Goal: Information Seeking & Learning: Understand process/instructions

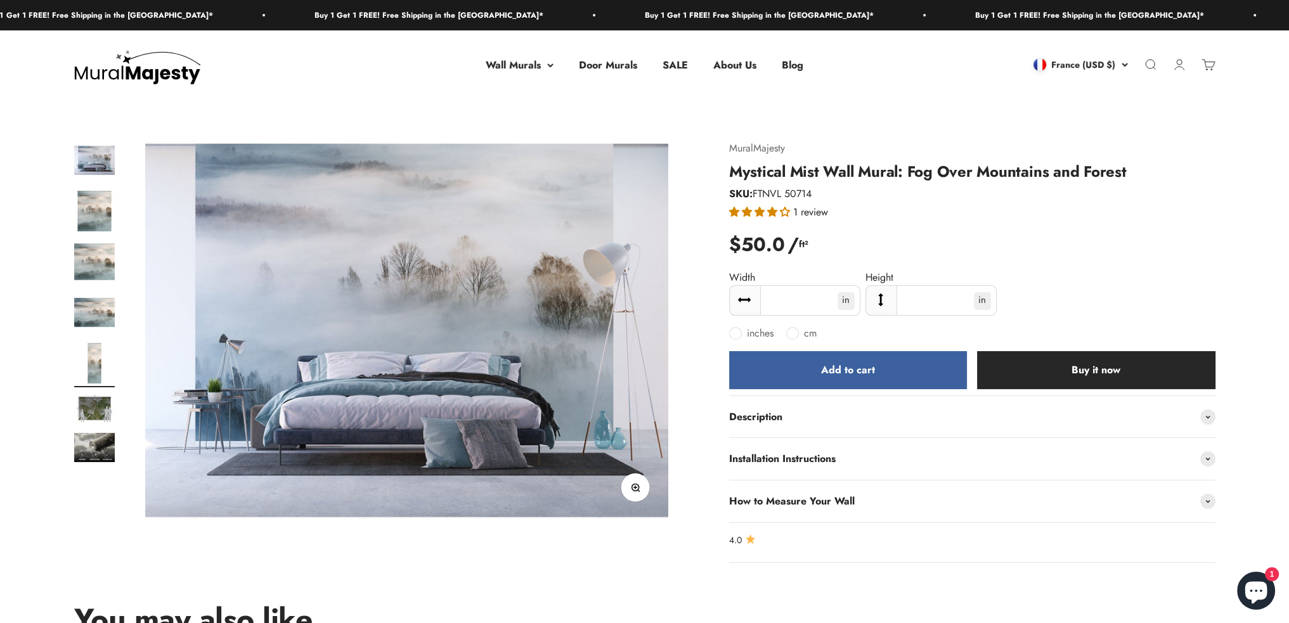
scroll to position [0, 2154]
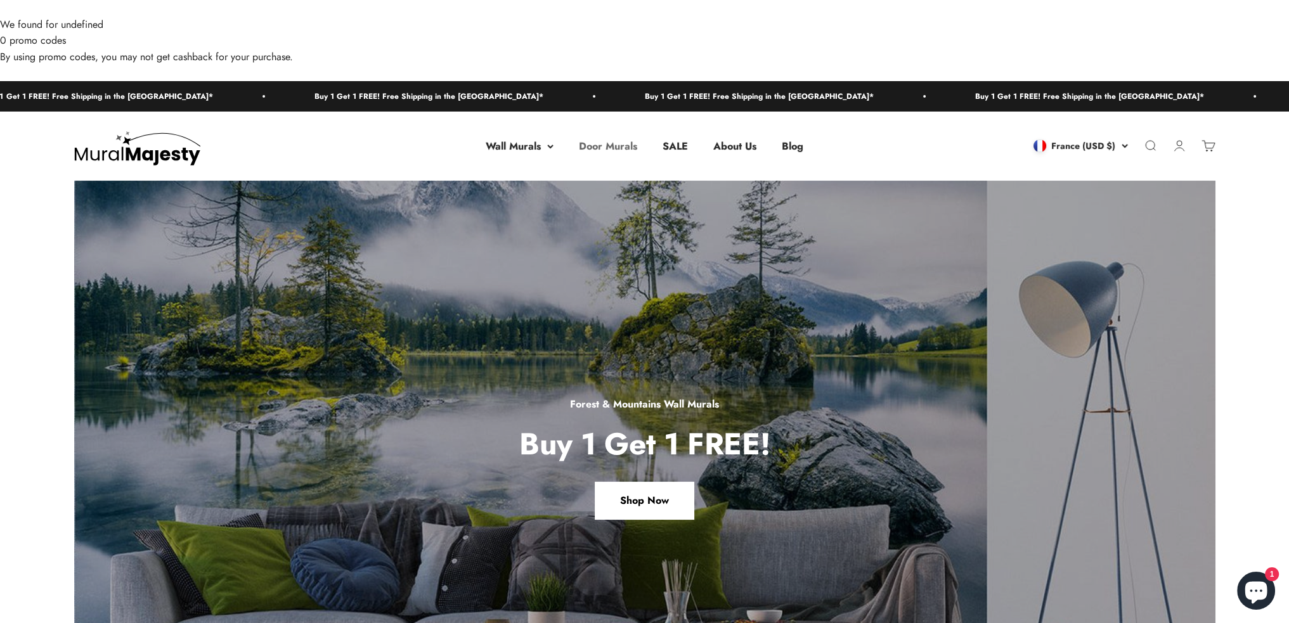
click at [617, 139] on link "Door Murals" at bounding box center [608, 146] width 58 height 15
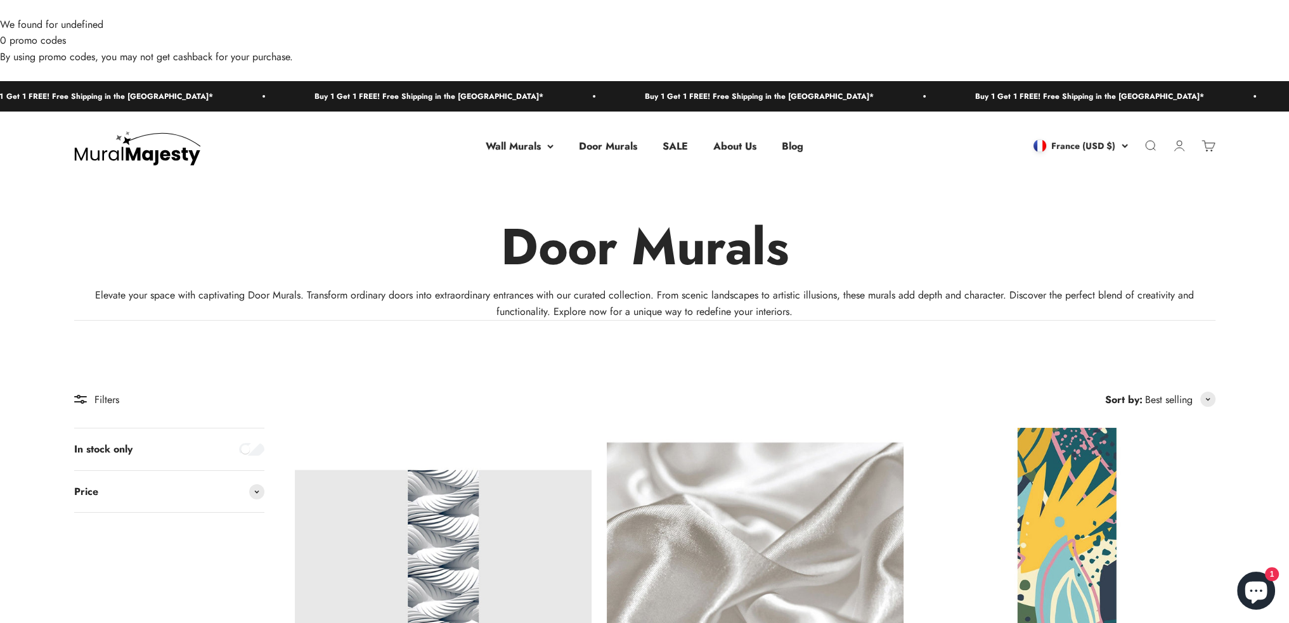
click at [756, 441] on img at bounding box center [755, 576] width 297 height 297
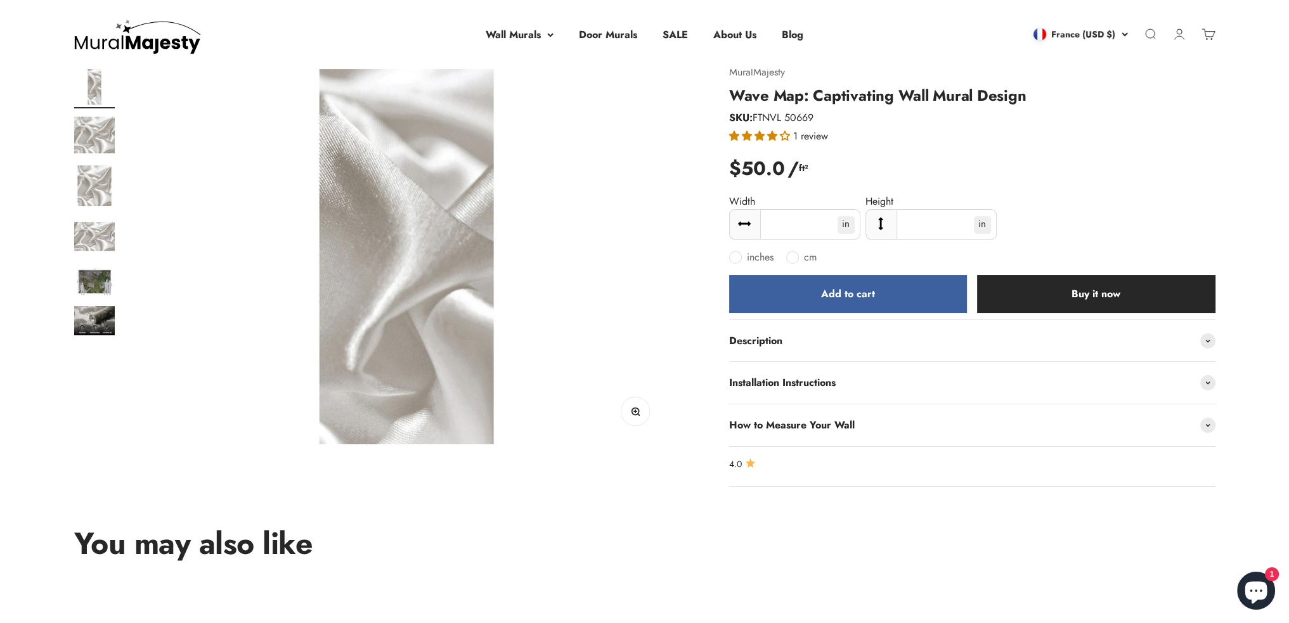
scroll to position [127, 0]
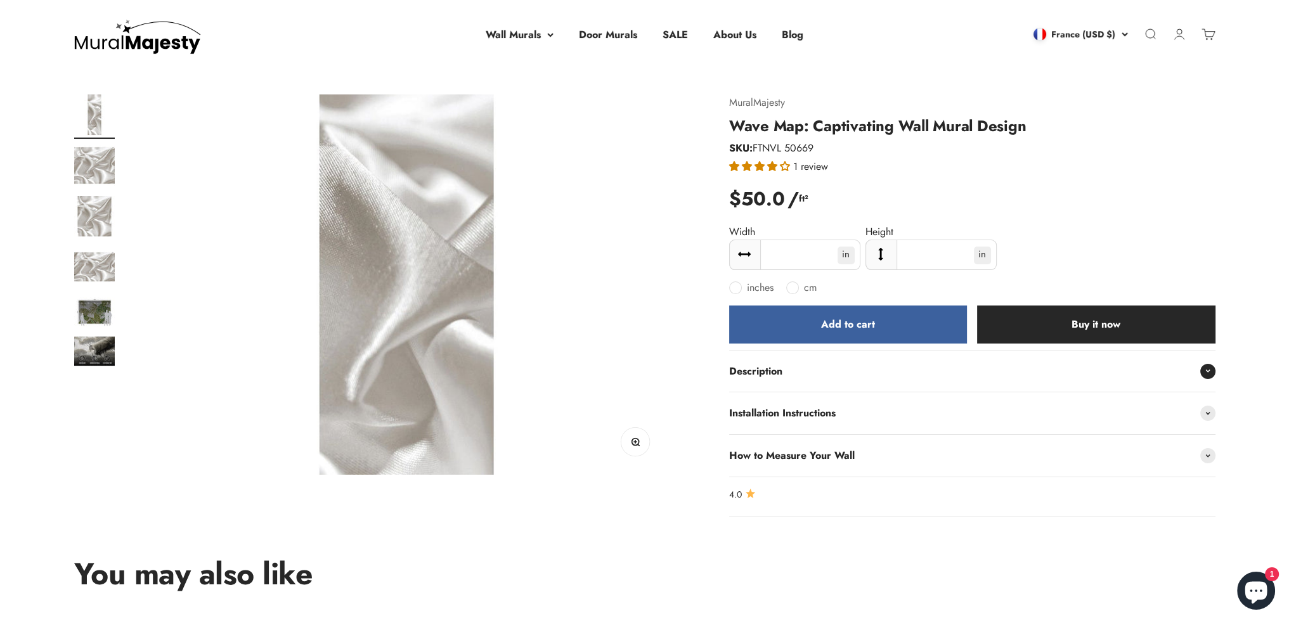
click at [758, 351] on div "Description" at bounding box center [972, 372] width 486 height 42
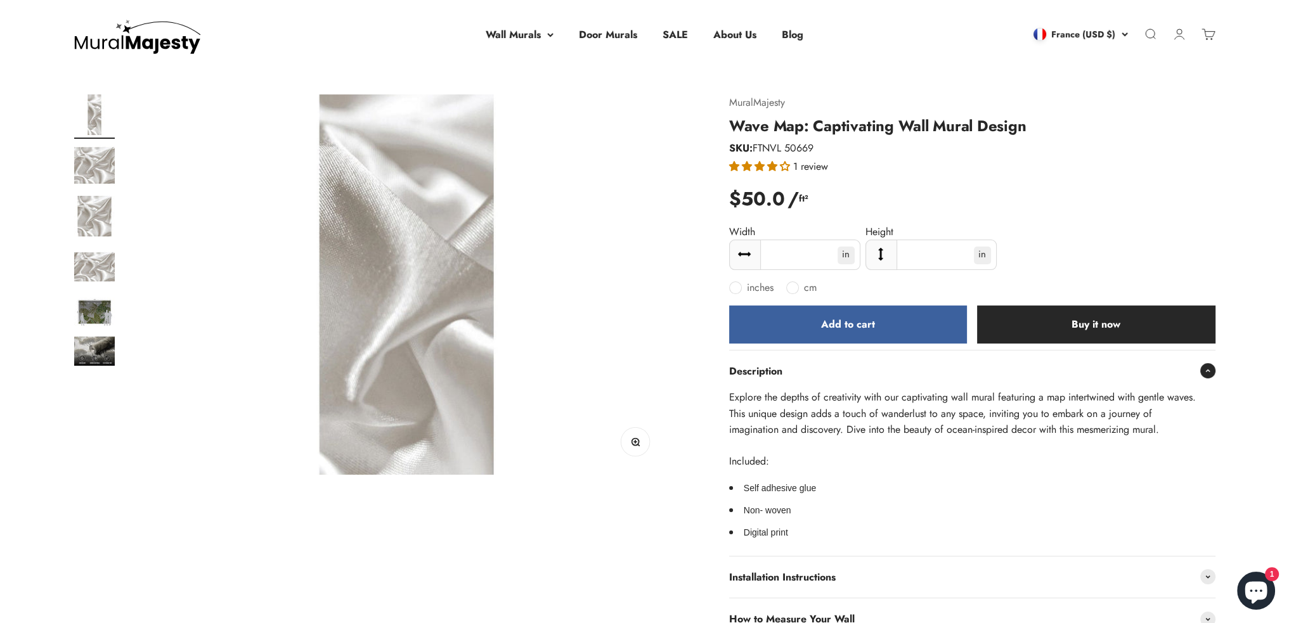
click at [758, 363] on span "Description" at bounding box center [755, 371] width 53 height 16
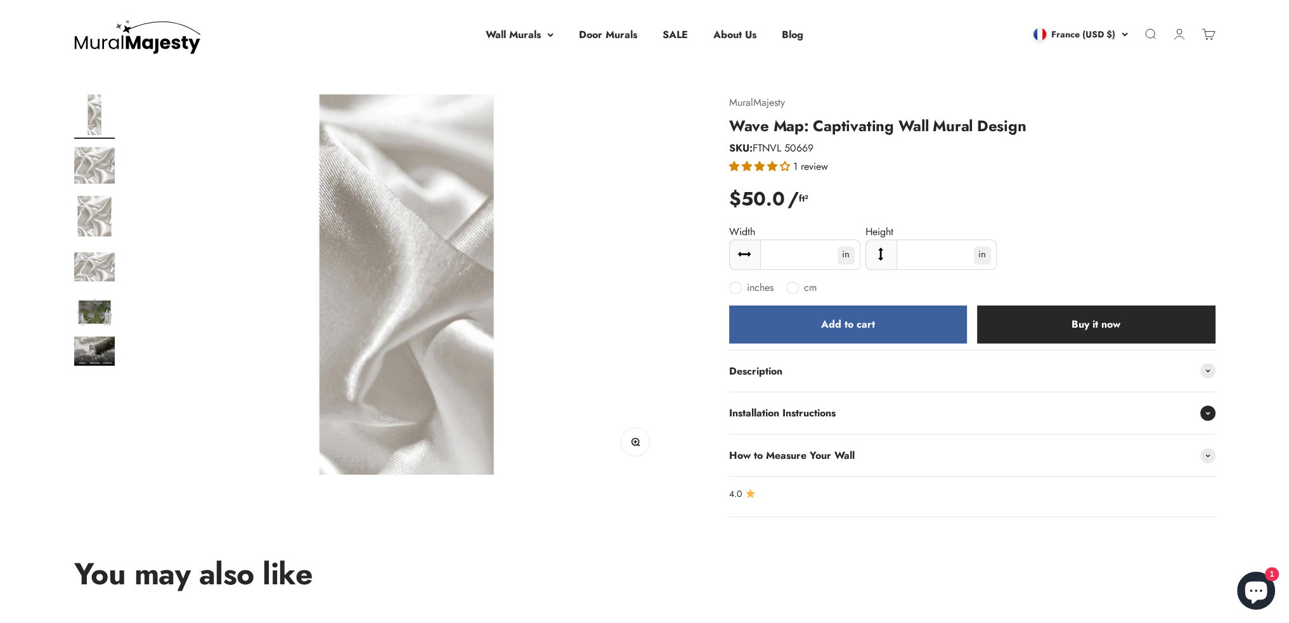
click at [763, 393] on div "Installation Instructions" at bounding box center [972, 414] width 486 height 42
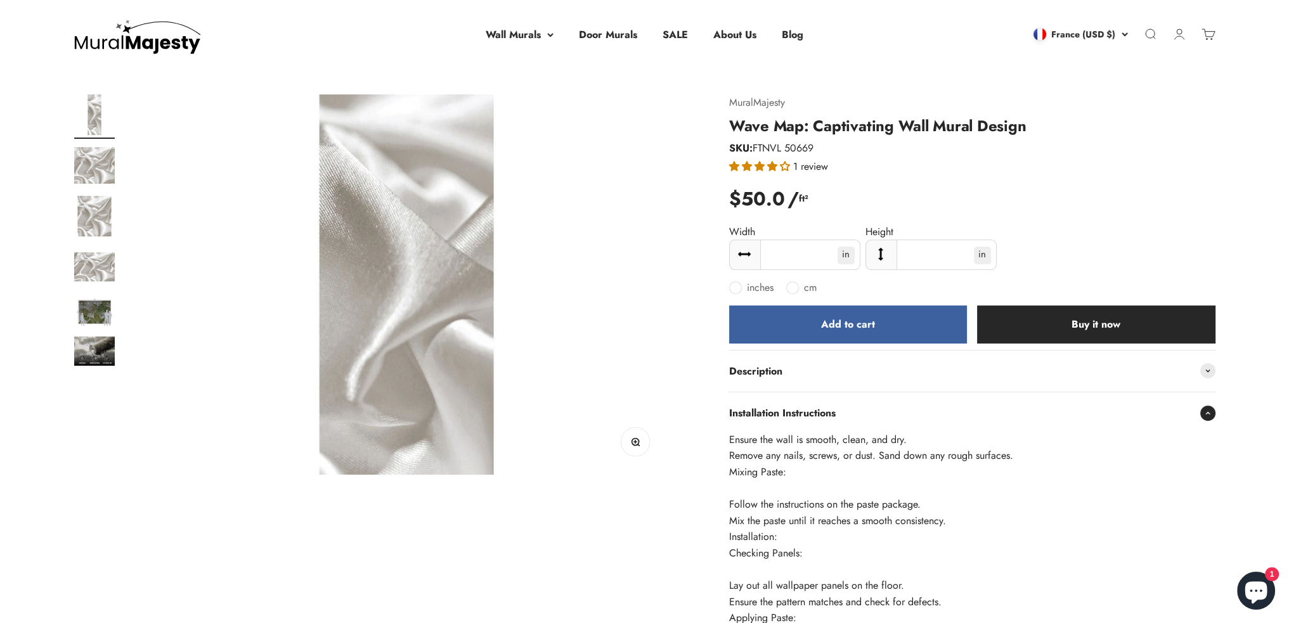
click at [762, 405] on span "Installation Instructions" at bounding box center [782, 413] width 107 height 16
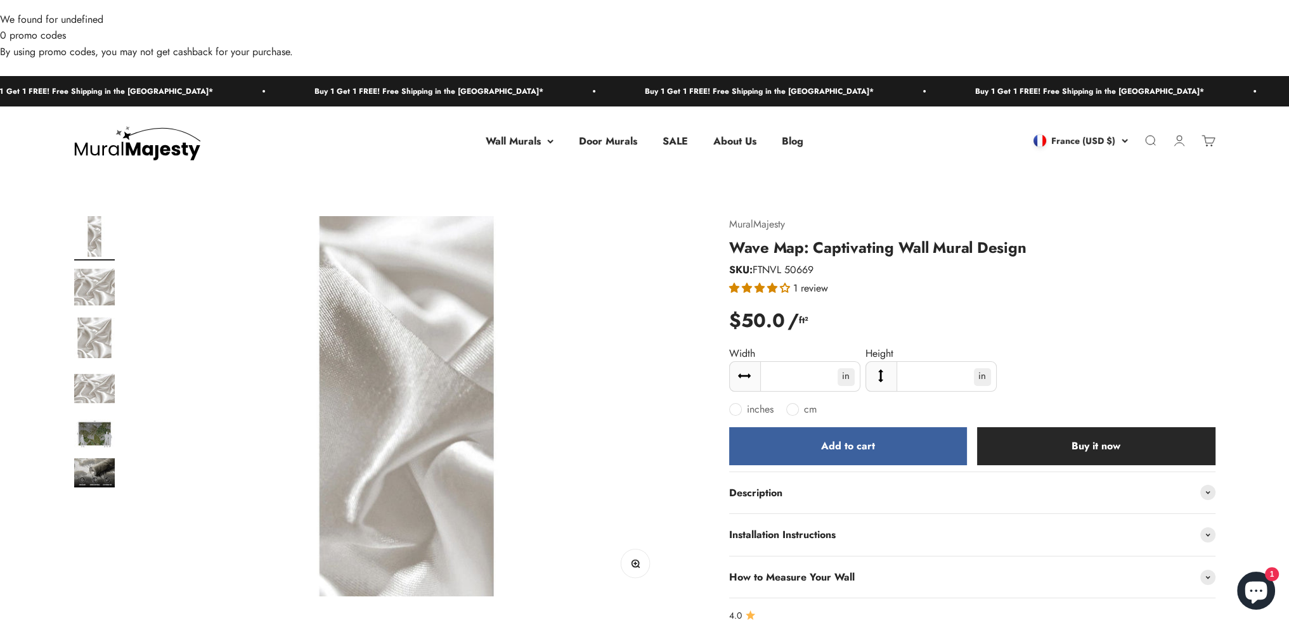
scroll to position [0, 0]
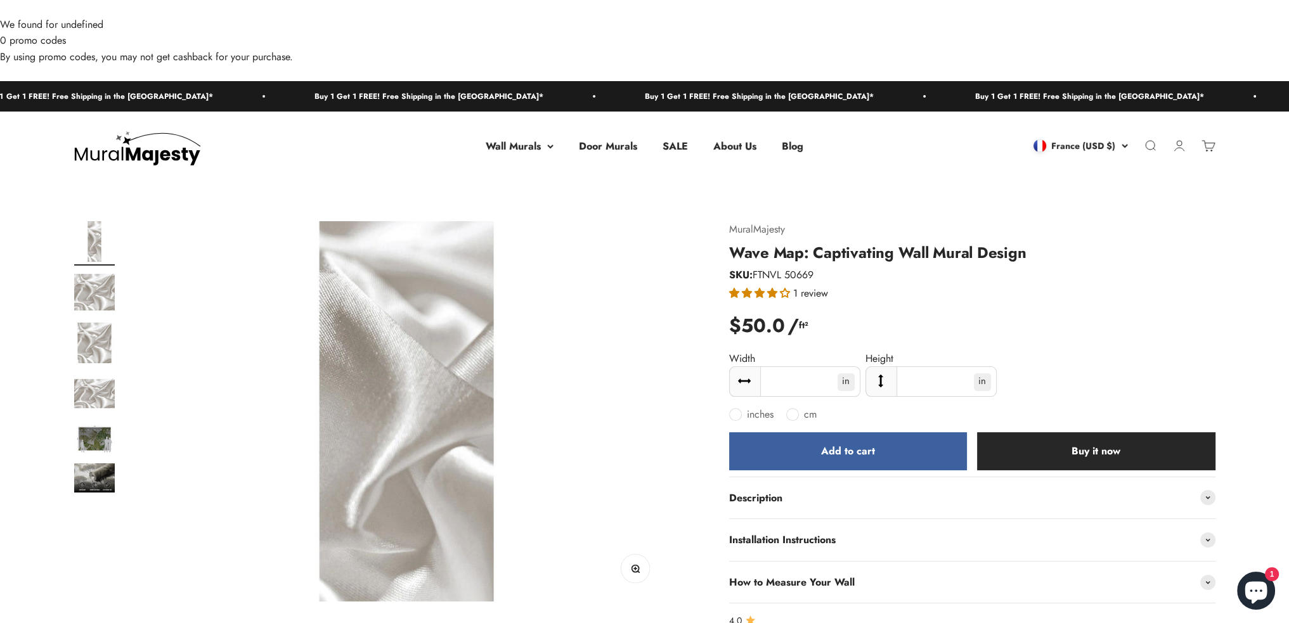
click at [729, 490] on span "Description" at bounding box center [755, 498] width 53 height 16
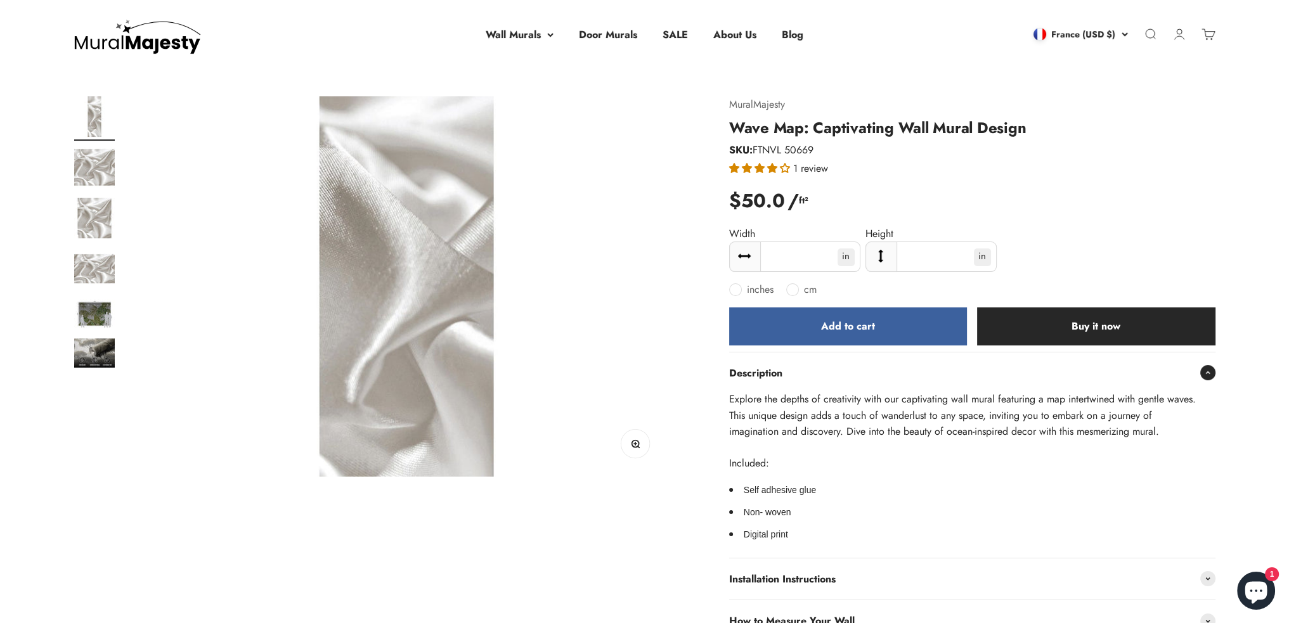
scroll to position [317, 0]
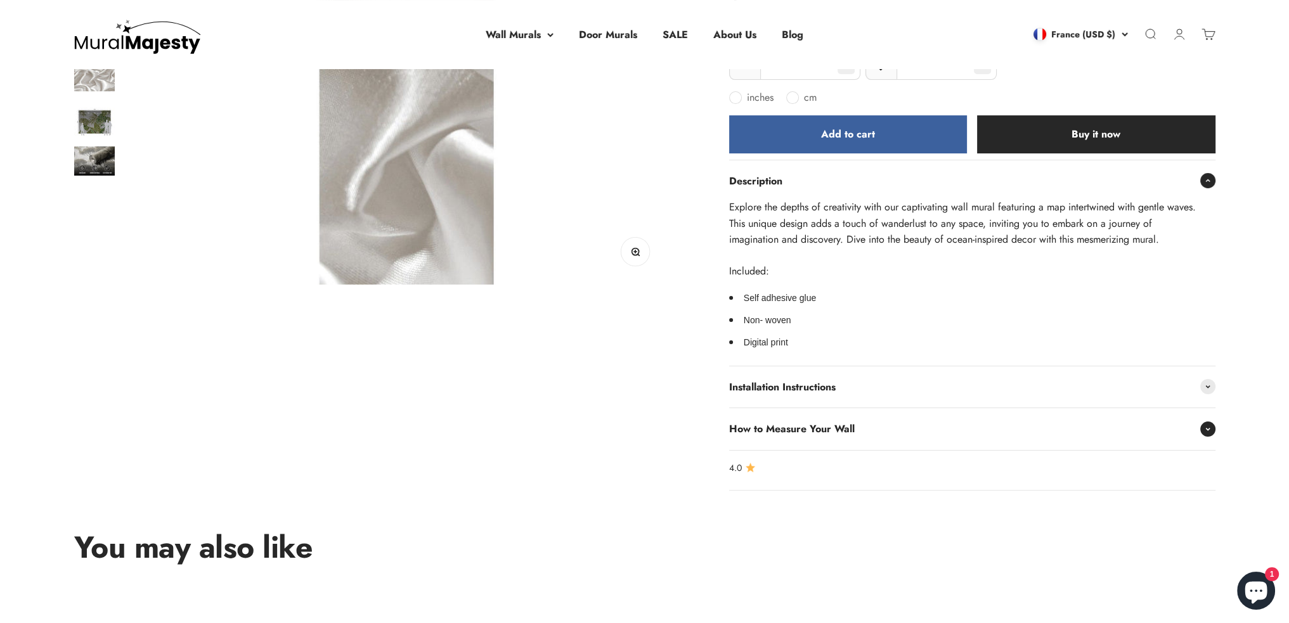
click at [781, 421] on span "How to Measure Your Wall" at bounding box center [792, 429] width 126 height 16
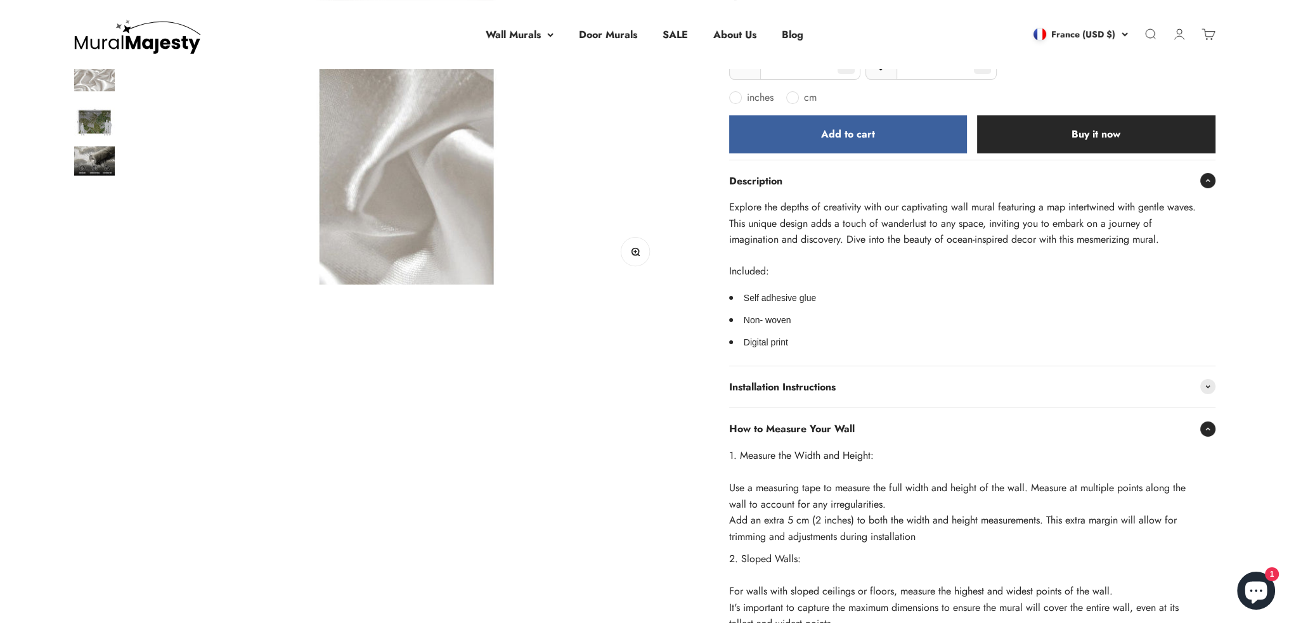
click at [814, 421] on span "How to Measure Your Wall" at bounding box center [792, 429] width 126 height 16
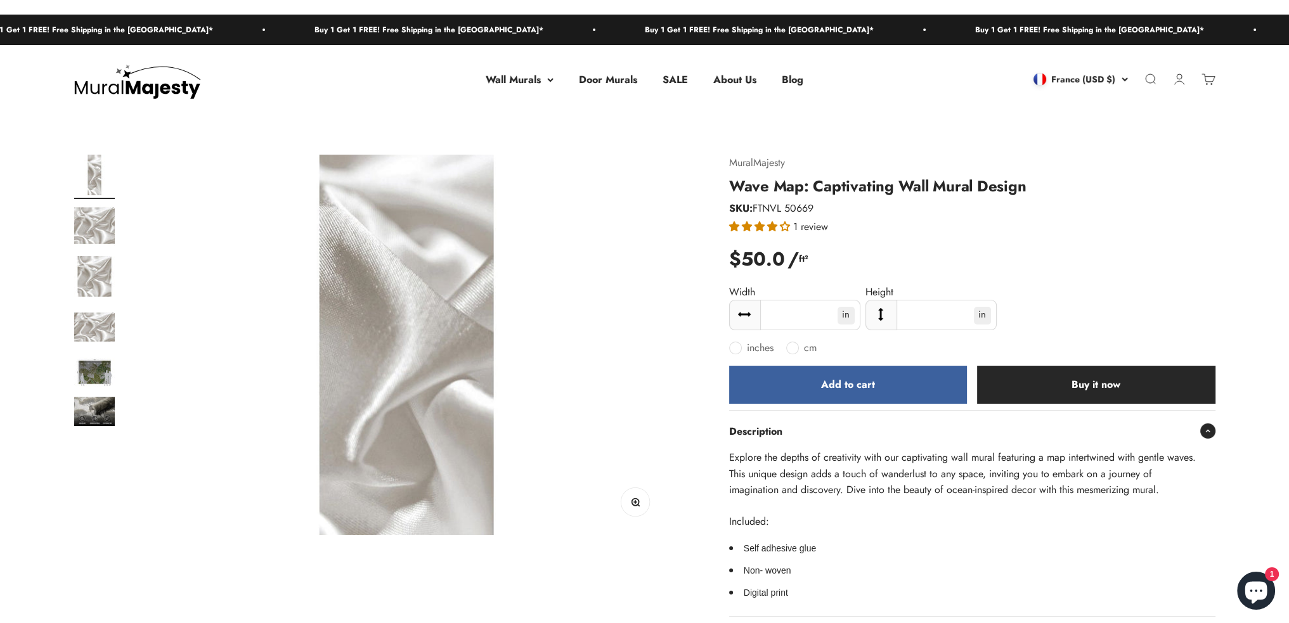
scroll to position [63, 0]
